Goal: Task Accomplishment & Management: Use online tool/utility

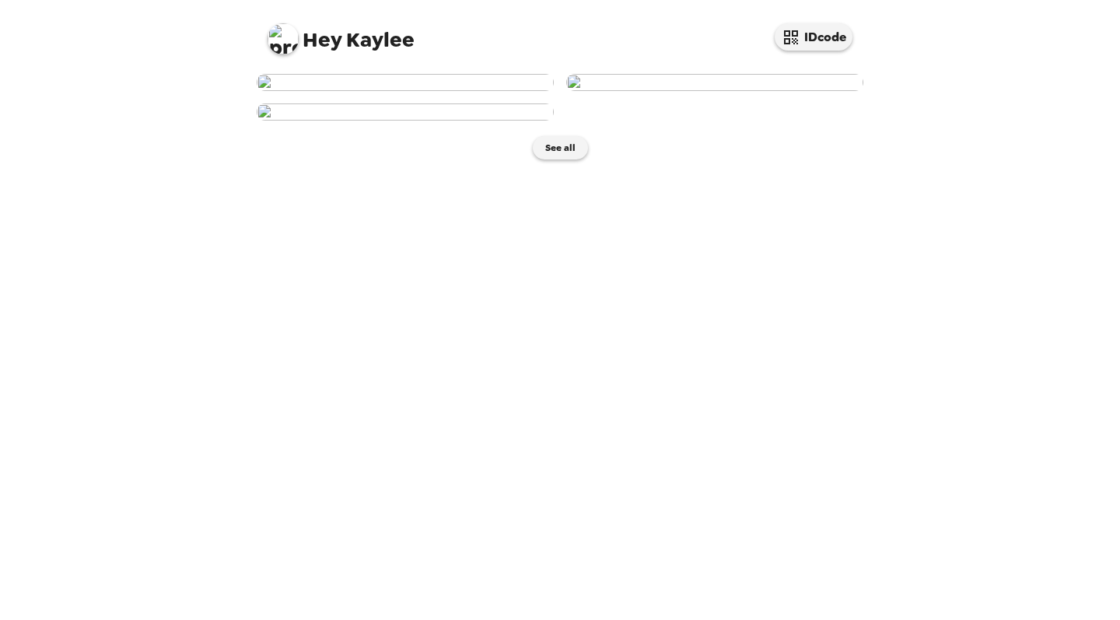
click at [443, 91] on img at bounding box center [405, 82] width 297 height 17
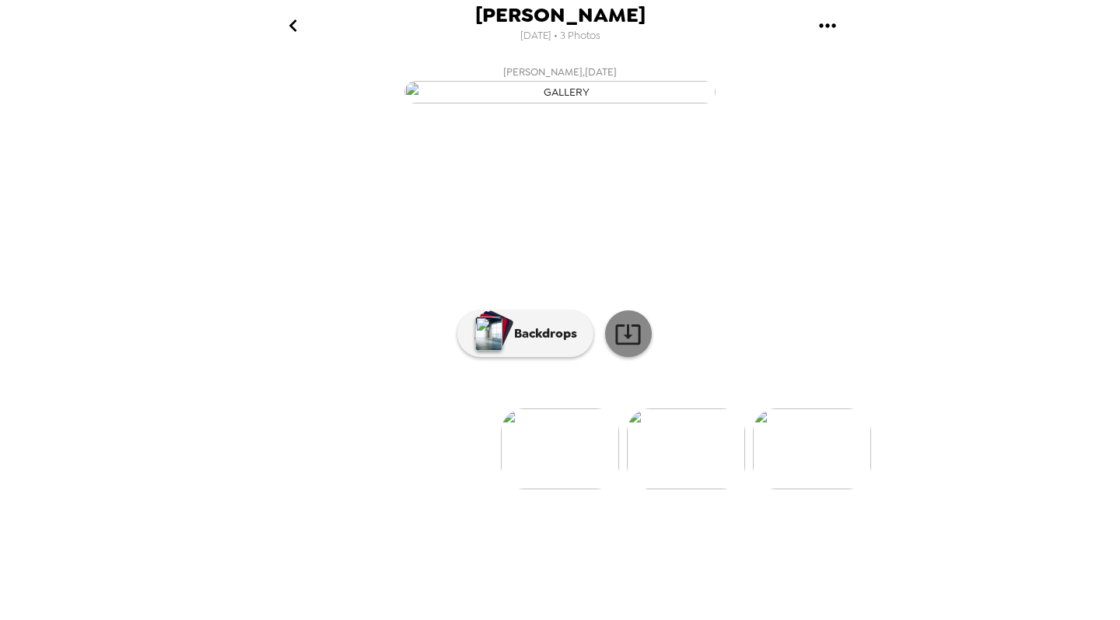
scroll to position [41, 0]
click at [541, 343] on p "Backdrops" at bounding box center [541, 333] width 71 height 19
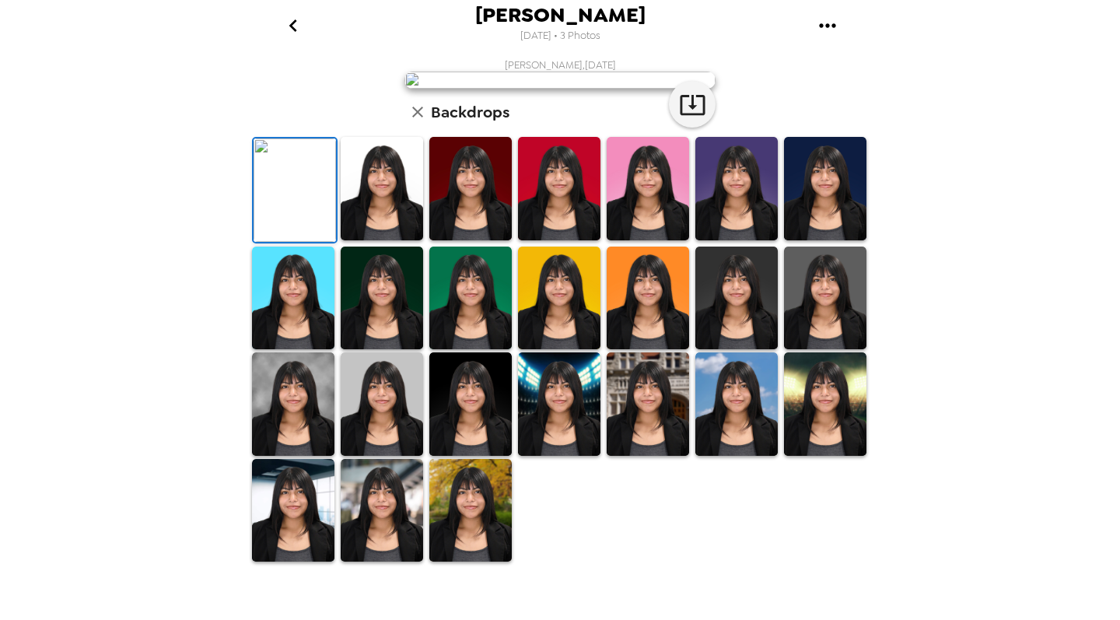
scroll to position [324, 0]
click at [310, 443] on img at bounding box center [293, 403] width 82 height 103
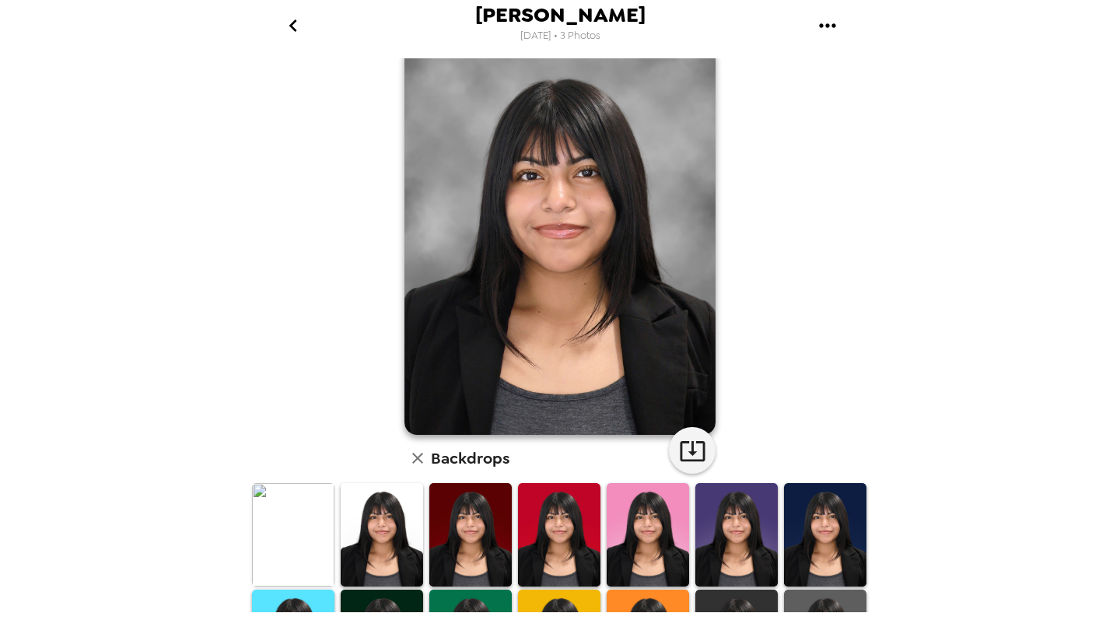
scroll to position [25, 0]
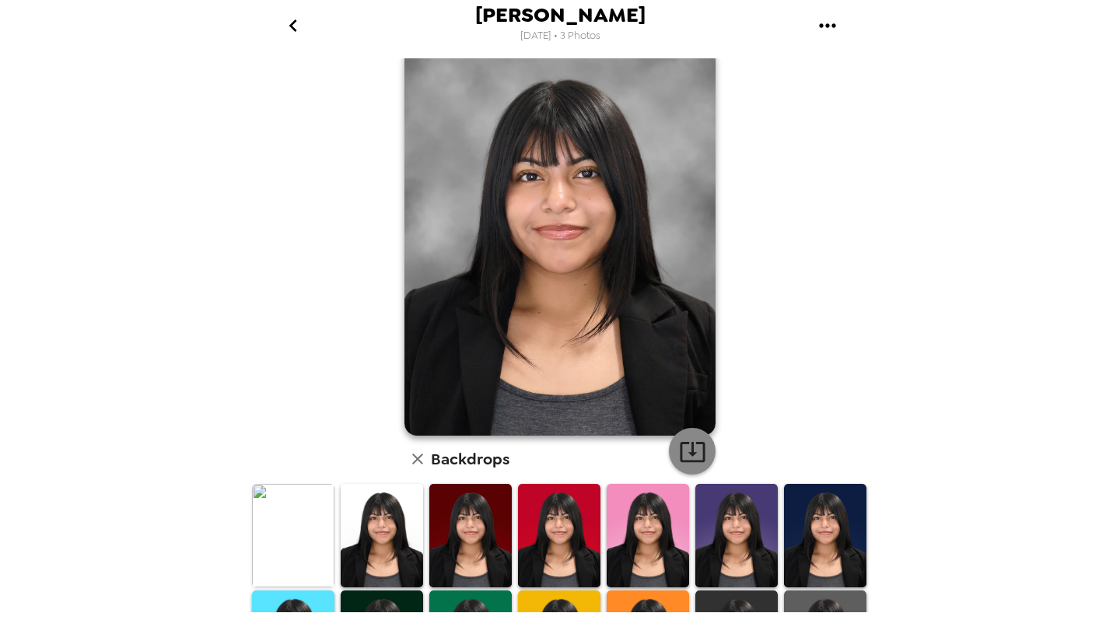
click at [695, 454] on icon "button" at bounding box center [692, 451] width 27 height 27
